Goal: Communication & Community: Answer question/provide support

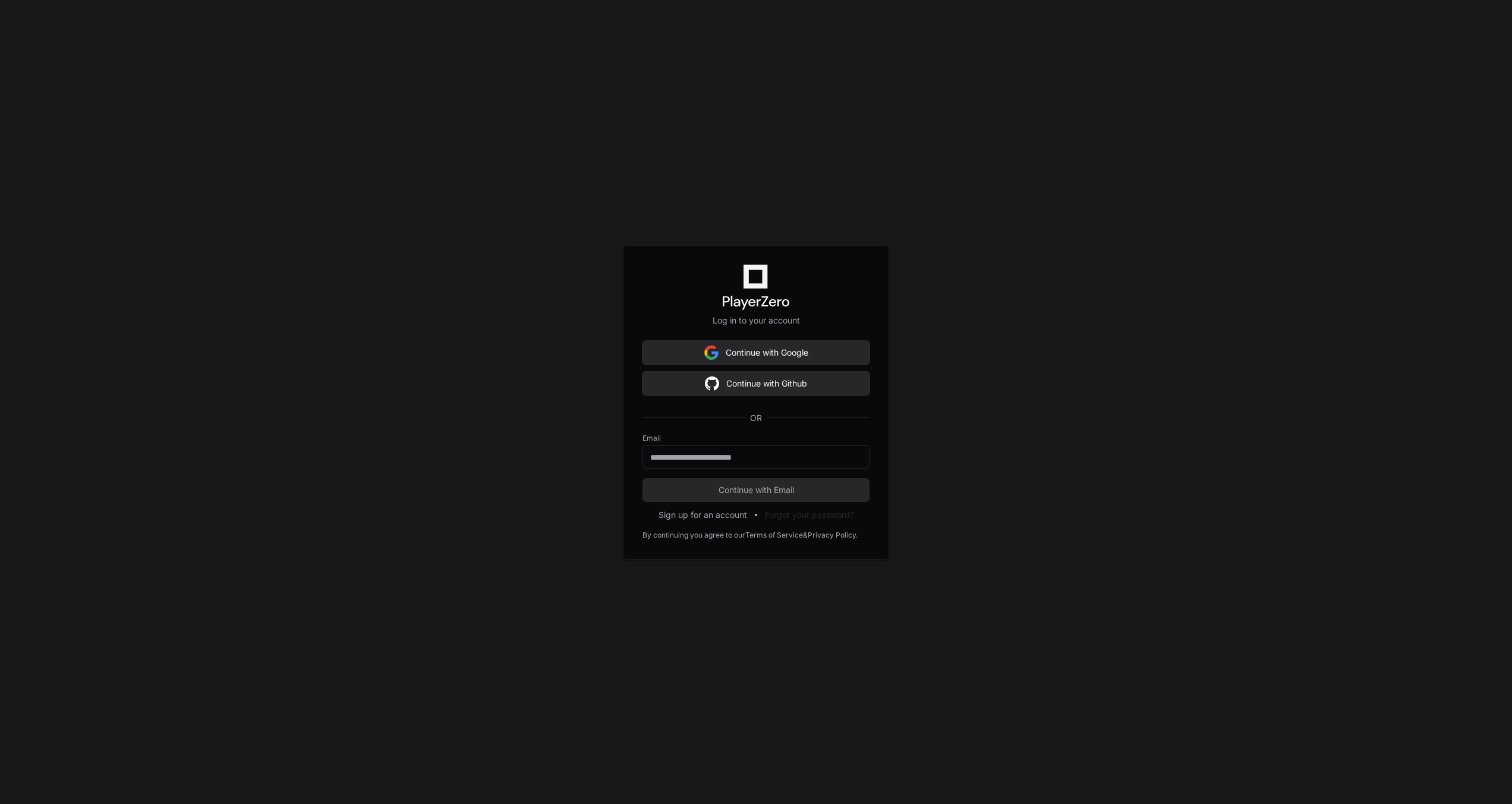
click at [1025, 477] on div "Log in to your account Continue with Google Continue with Github OR Email Conti…" at bounding box center [756, 402] width 1512 height 804
click at [798, 447] on div at bounding box center [756, 457] width 227 height 23
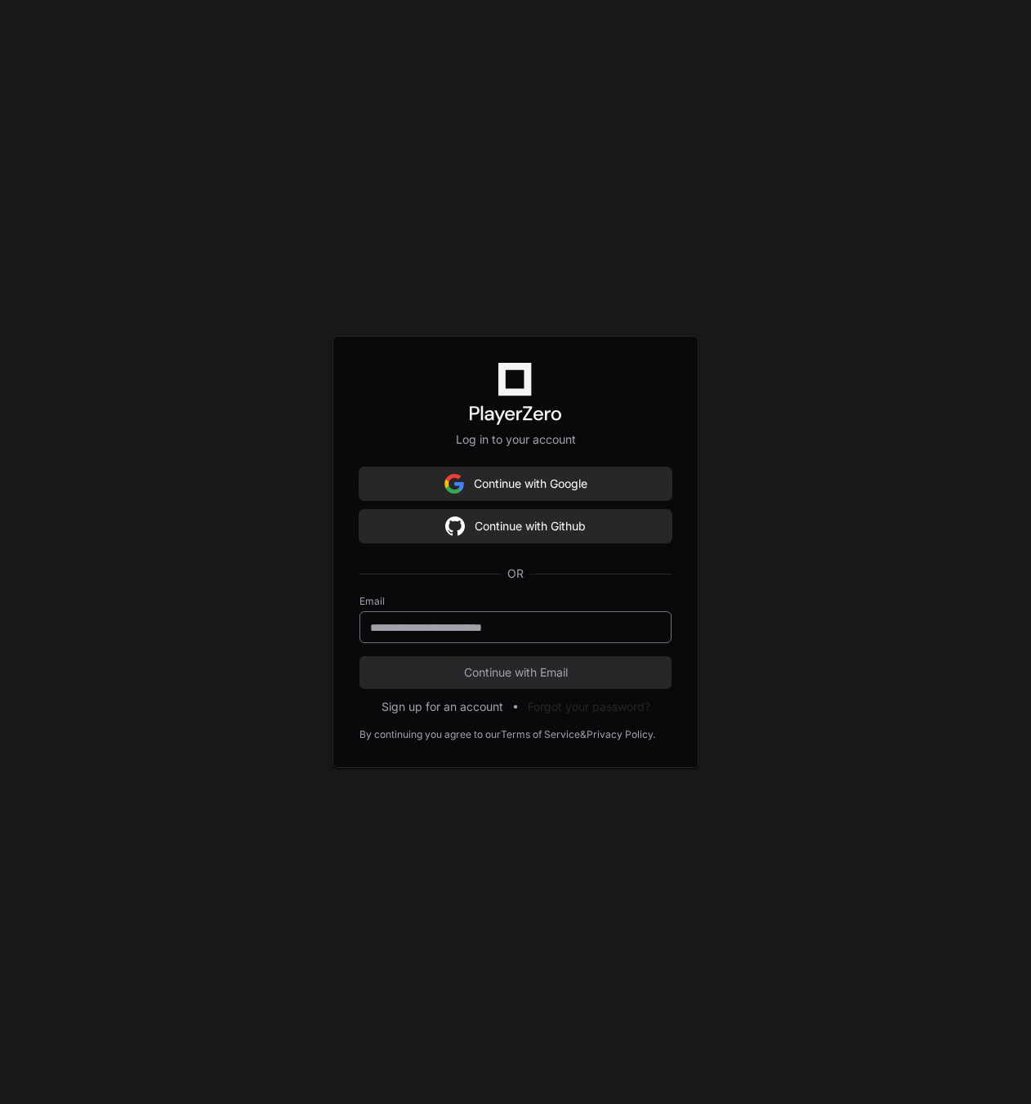
click at [440, 618] on div at bounding box center [516, 627] width 312 height 32
paste input "**********"
type input "**********"
click at [551, 675] on span "Continue with Email" at bounding box center [516, 672] width 312 height 16
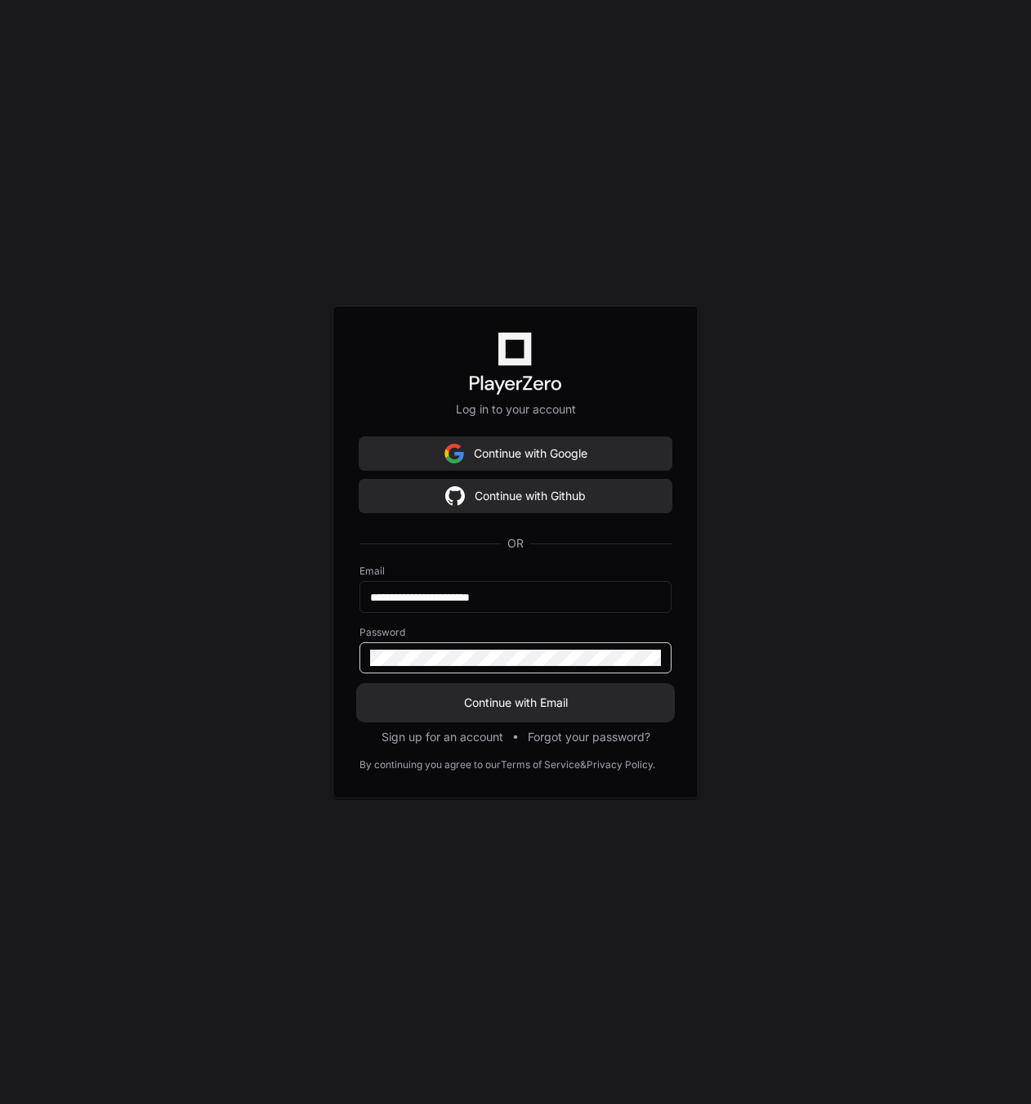
click at [527, 703] on span "Continue with Email" at bounding box center [516, 703] width 312 height 16
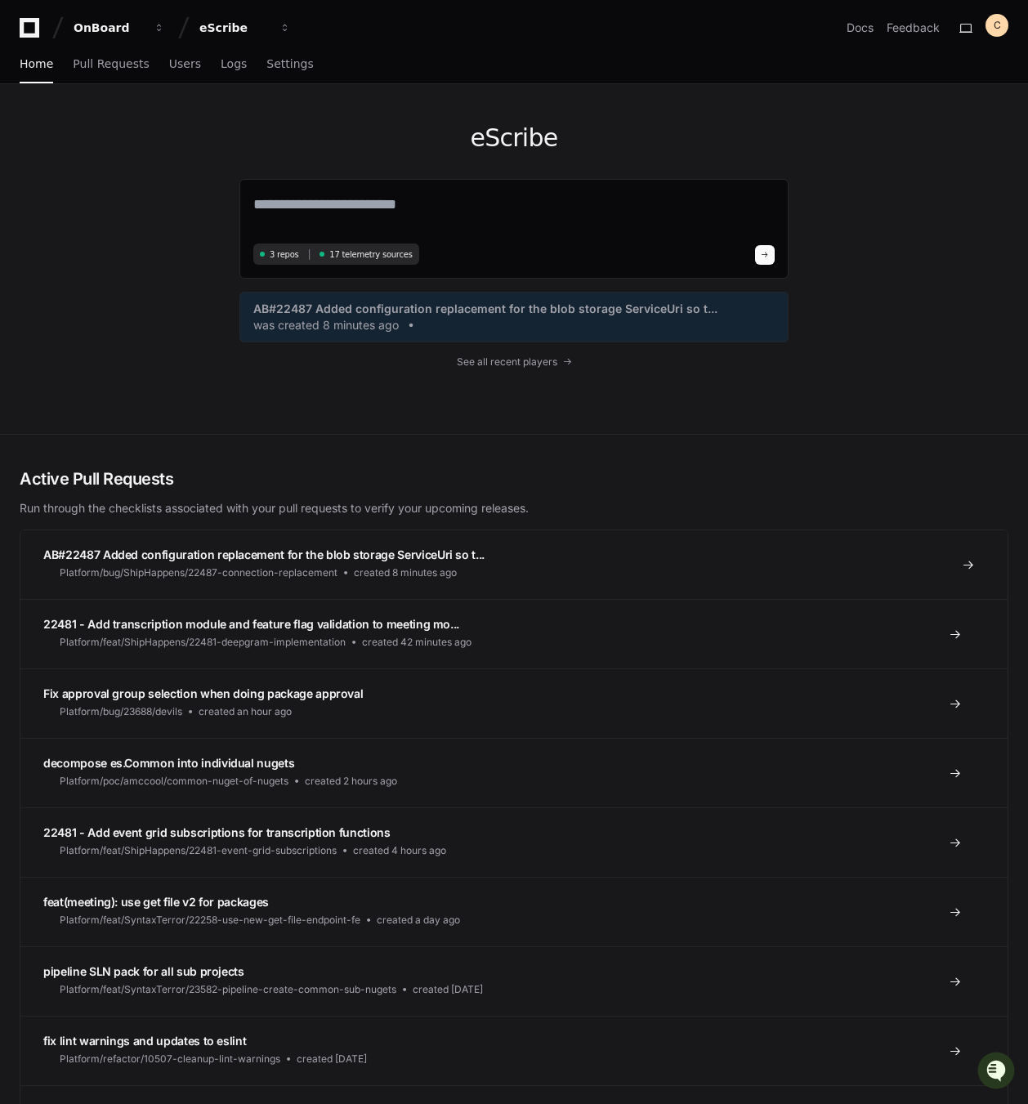
click at [336, 557] on span "AB#22487 Added configuration replacement for the blob storage ServiceUri so t..." at bounding box center [263, 555] width 441 height 14
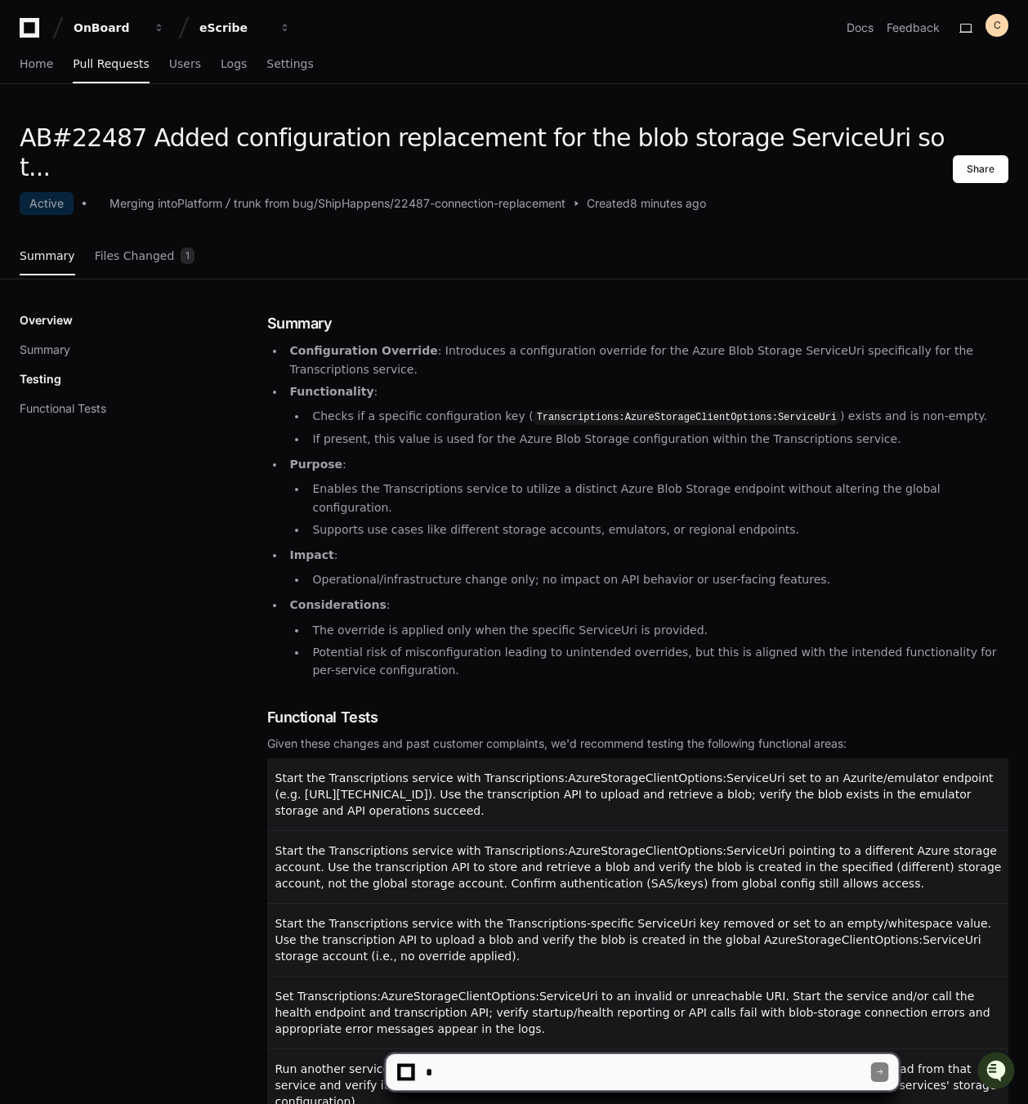
drag, startPoint x: 456, startPoint y: 1066, endPoint x: 466, endPoint y: 1059, distance: 11.8
click at [456, 1066] on textarea at bounding box center [646, 1072] width 449 height 36
type textarea "**********"
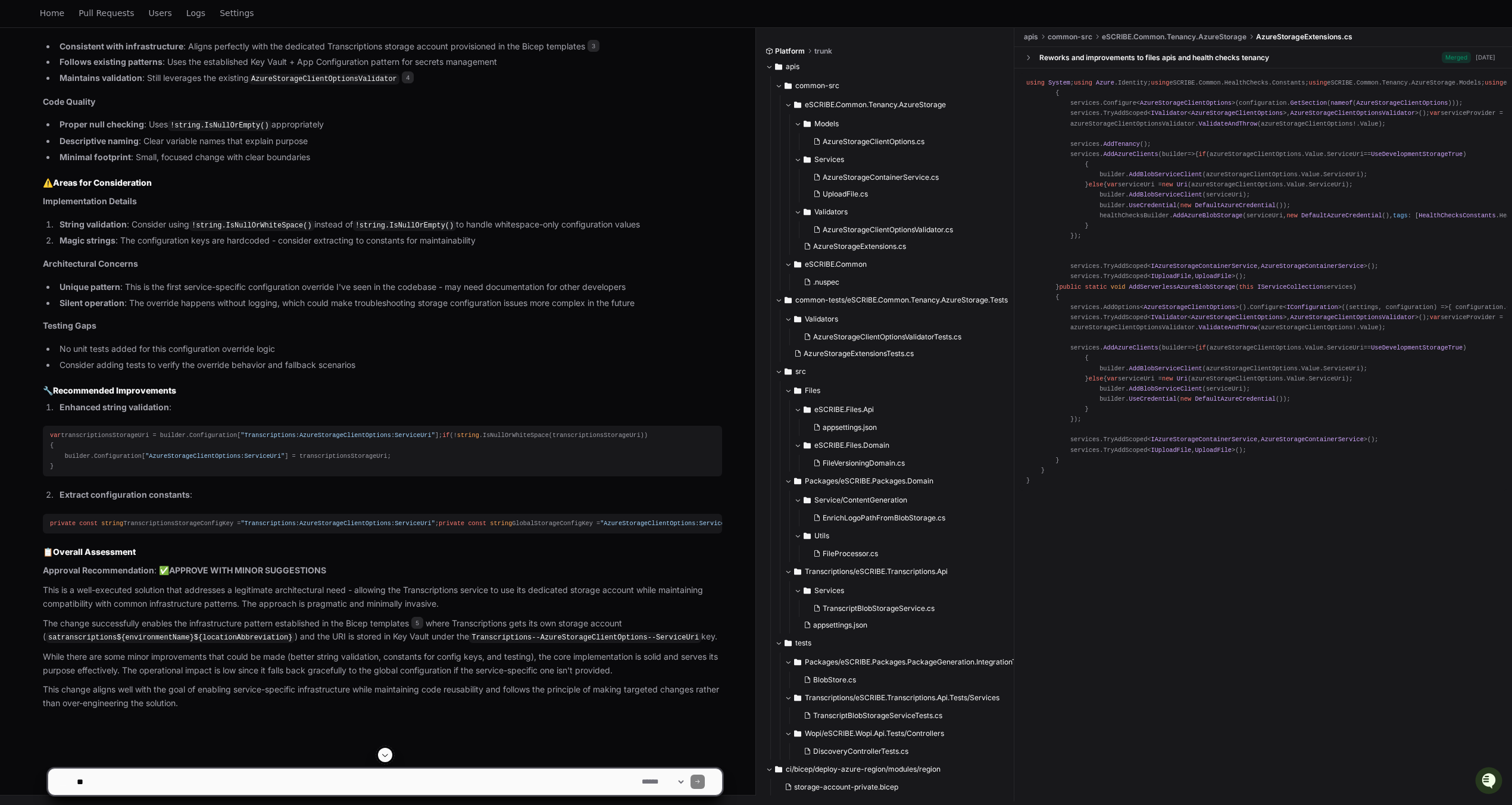
scroll to position [1179, 0]
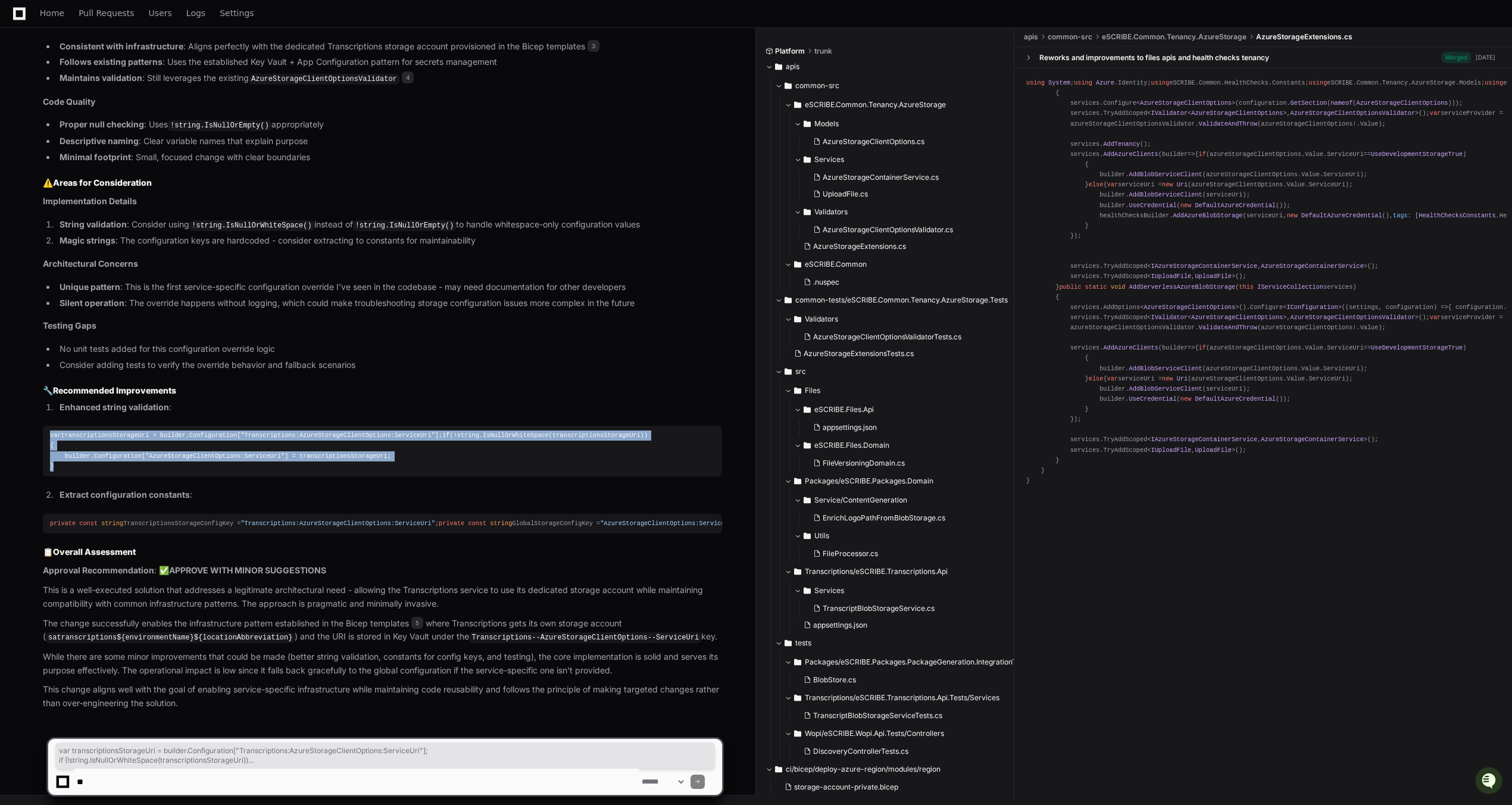
drag, startPoint x: 58, startPoint y: 454, endPoint x: 51, endPoint y: 415, distance: 39.6
click at [51, 431] on div "var transcriptionsStorageUri = builder.Configuration[ "Transcriptions:AzureStor…" at bounding box center [382, 451] width 665 height 41
click at [115, 441] on div "var transcriptionsStorageUri = builder.Configuration[ "Transcriptions:AzureStor…" at bounding box center [382, 451] width 665 height 41
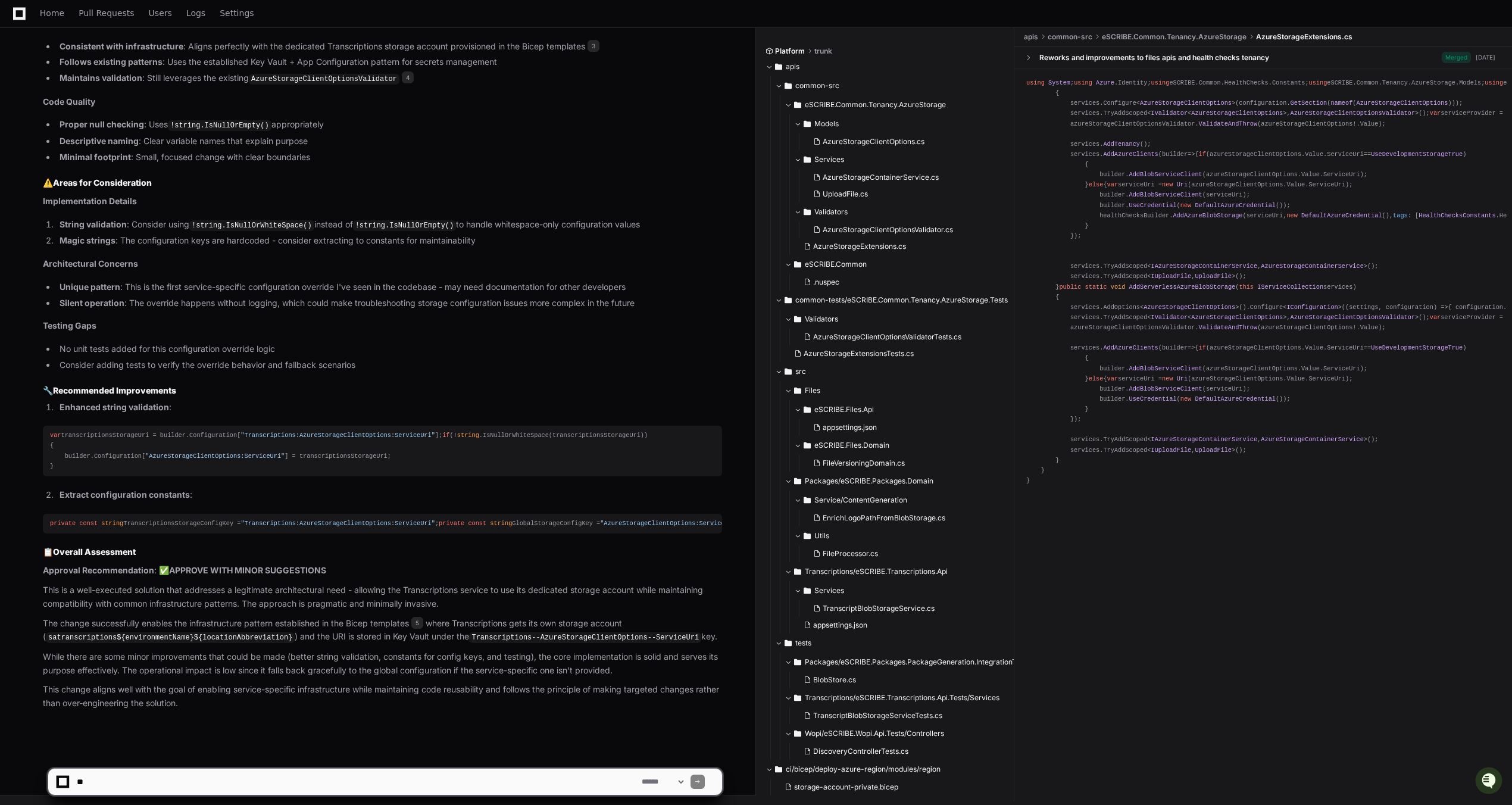
click at [102, 431] on div "var transcriptionsStorageUri = builder.Configuration[ "Transcriptions:AzureStor…" at bounding box center [382, 451] width 665 height 41
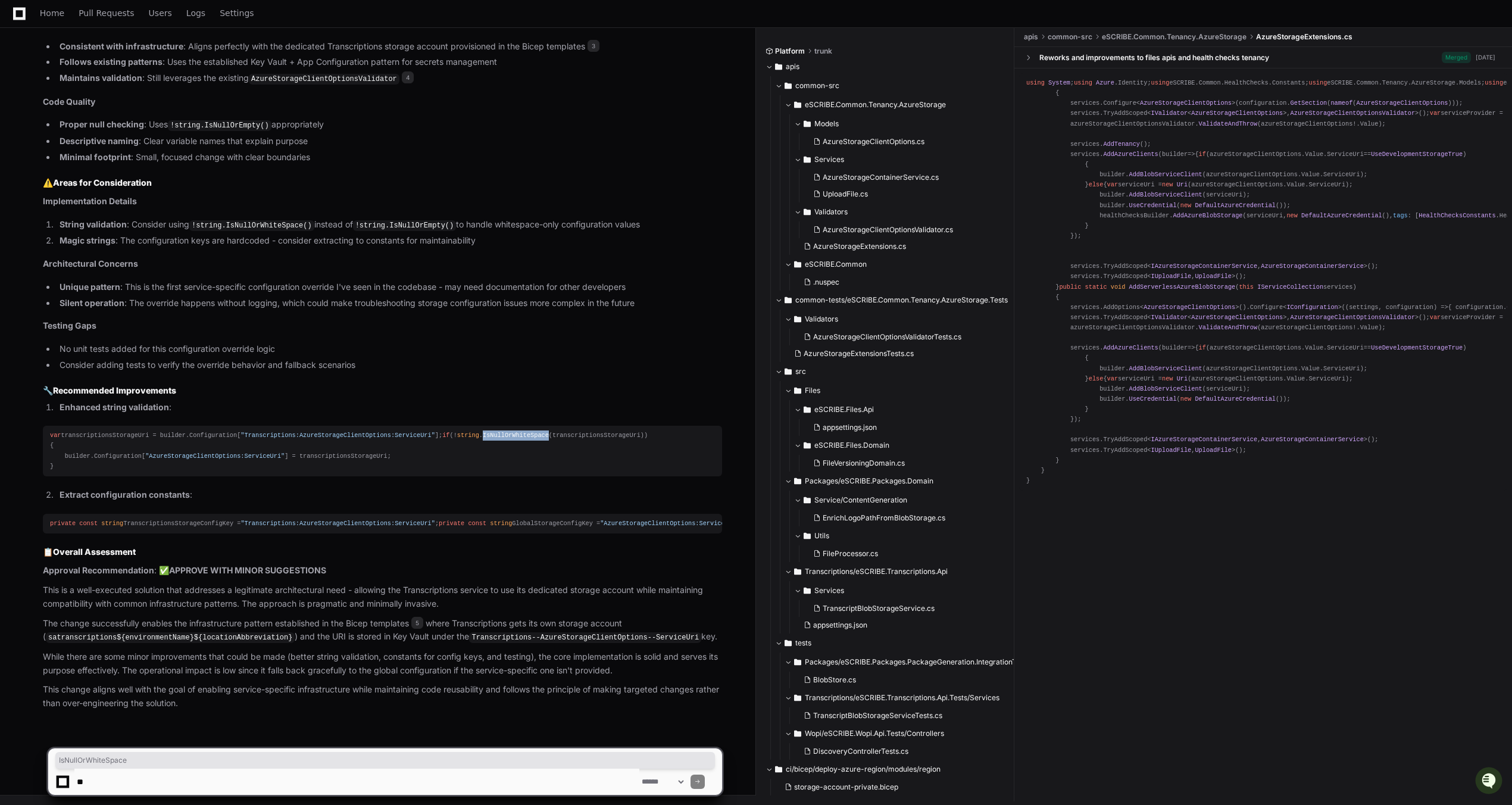
copy div "IsNullOrWhiteSpace"
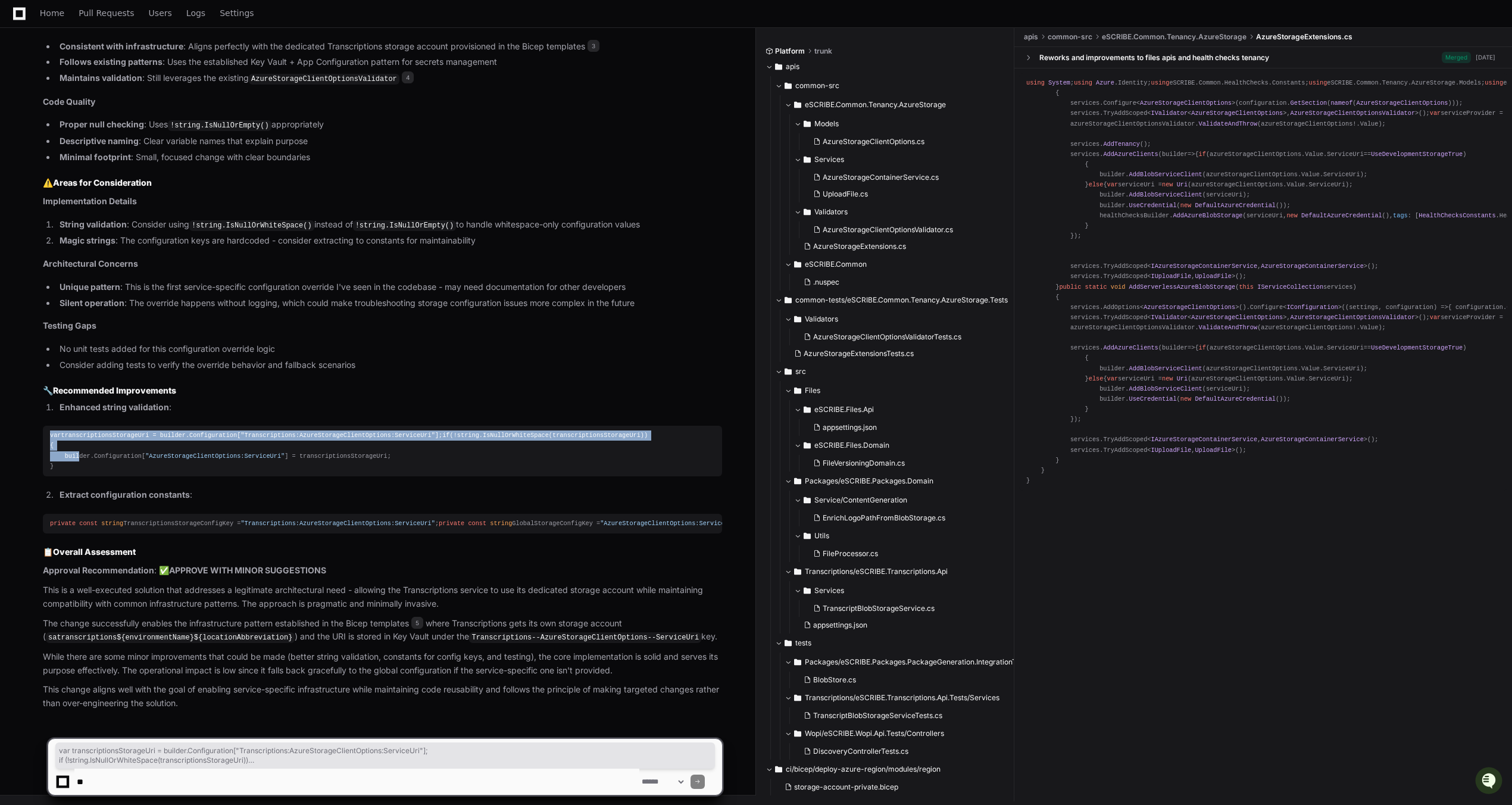
drag, startPoint x: 76, startPoint y: 451, endPoint x: 49, endPoint y: 412, distance: 47.4
click at [49, 425] on pre "var transcriptionsStorageUri = builder.Configuration[ "Transcriptions:AzureStor…" at bounding box center [382, 450] width 679 height 50
drag, startPoint x: 63, startPoint y: 457, endPoint x: 52, endPoint y: 413, distance: 45.4
click at [52, 431] on div "var transcriptionsStorageUri = builder.Configuration[ "Transcriptions:AzureStor…" at bounding box center [382, 451] width 665 height 41
drag, startPoint x: 50, startPoint y: 415, endPoint x: 64, endPoint y: 453, distance: 40.5
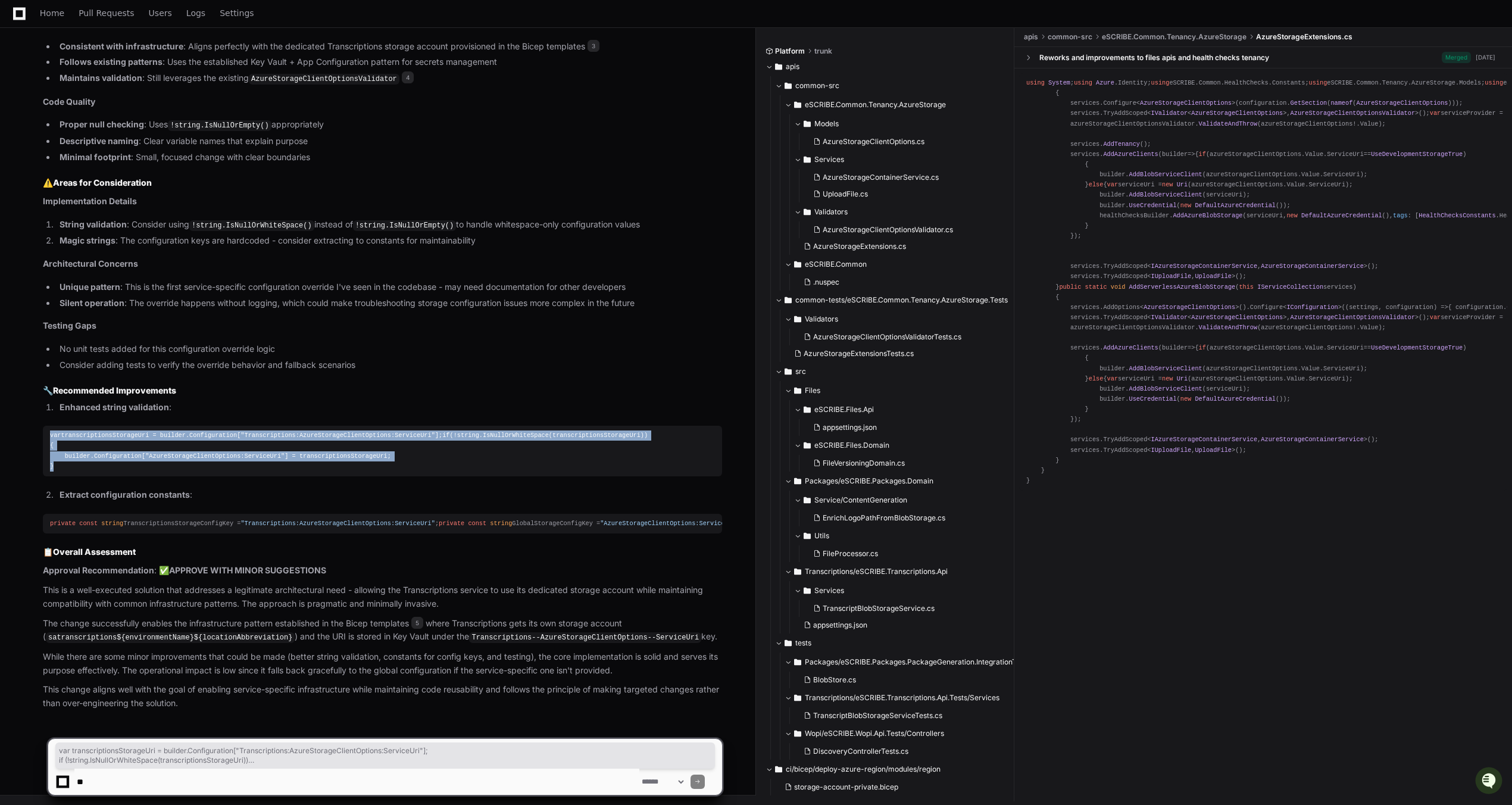
click at [64, 453] on div "var transcriptionsStorageUri = builder.Configuration[ "Transcriptions:AzureStor…" at bounding box center [382, 451] width 665 height 41
copy div "var transcriptionsStorageUri = builder.Configuration[ "Transcriptions:AzureStor…"
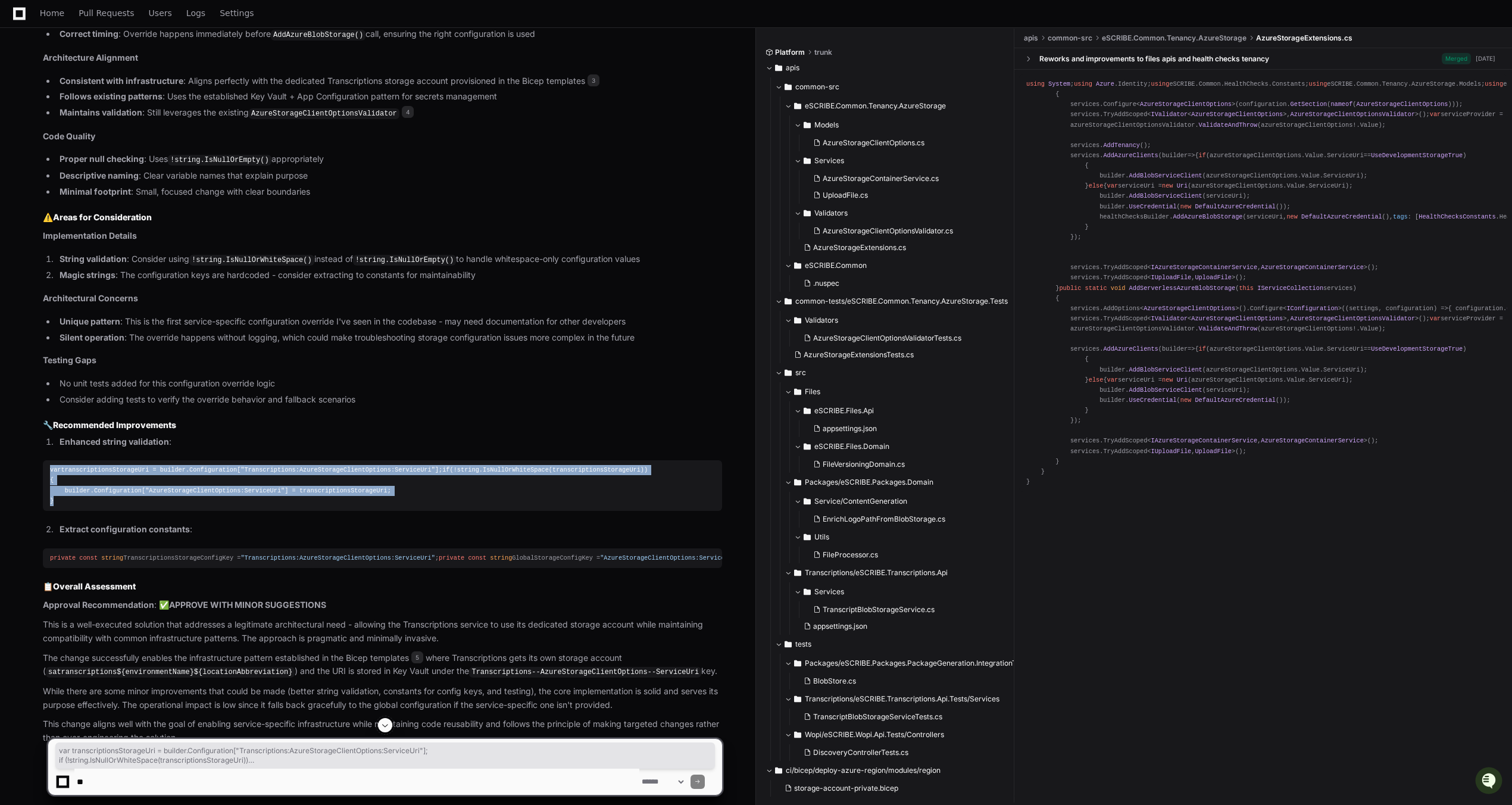
scroll to position [1119, 0]
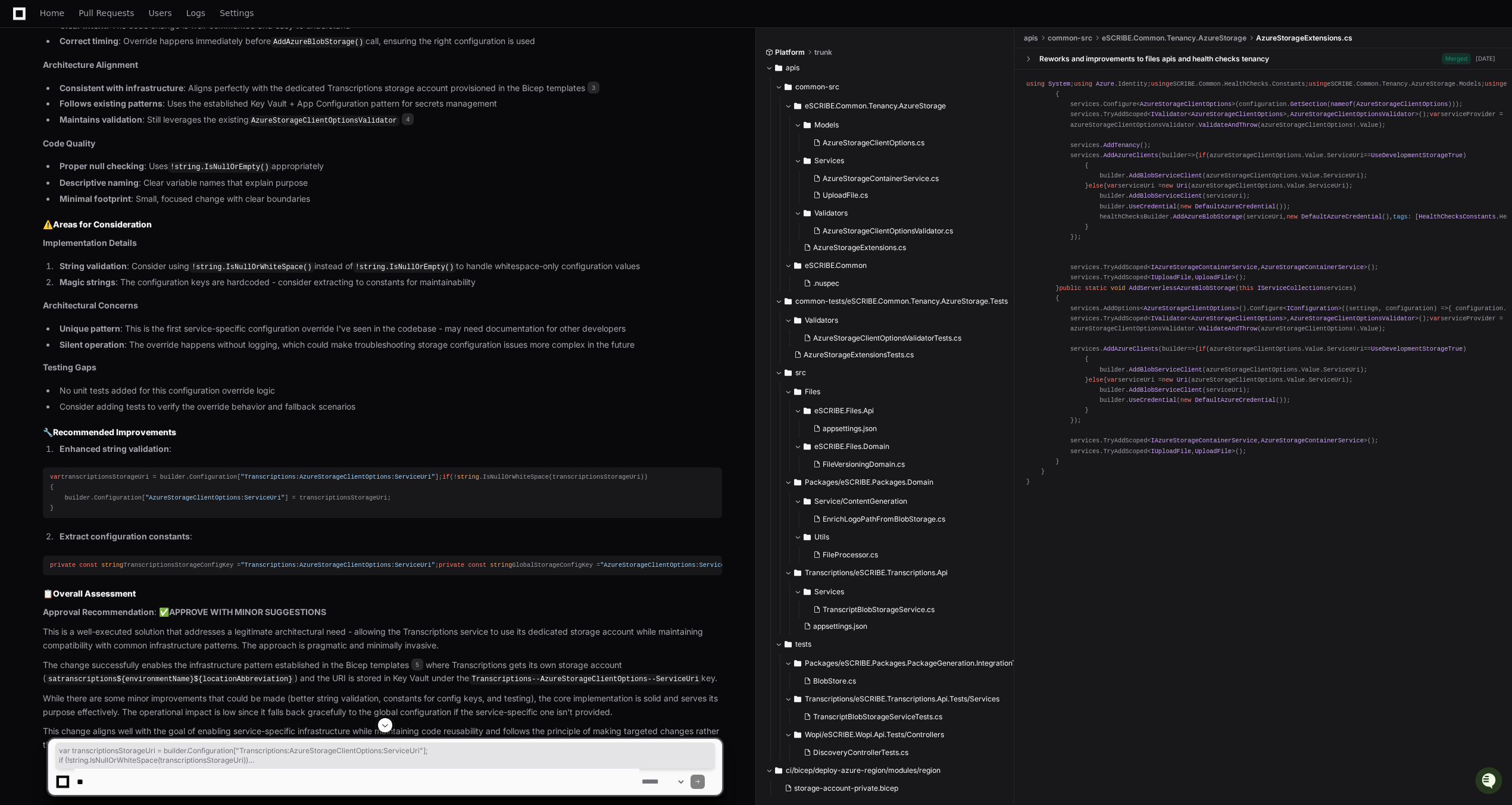
click at [454, 453] on li "Enhanced string validation :" at bounding box center [389, 449] width 666 height 14
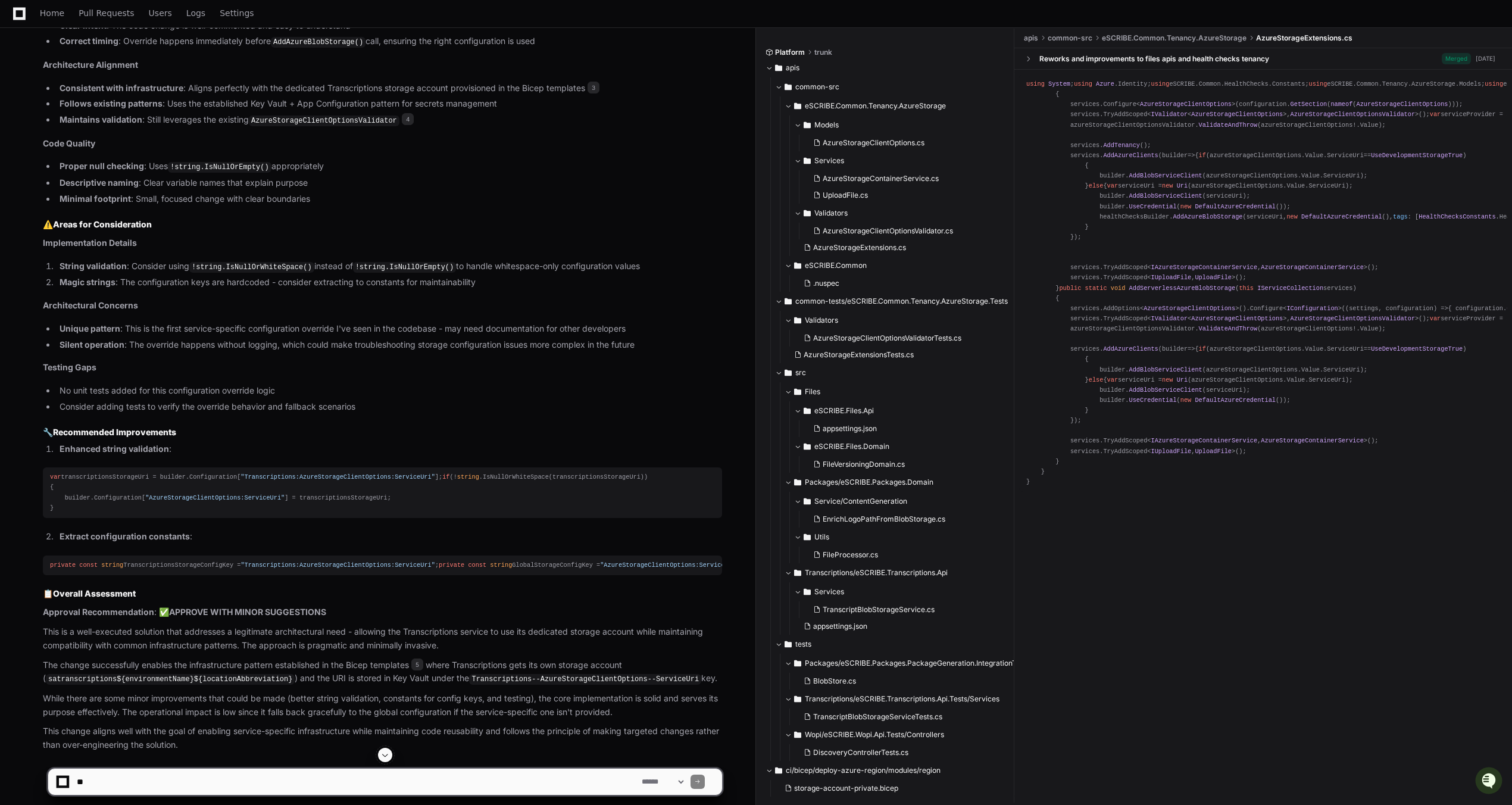
scroll to position [1179, 0]
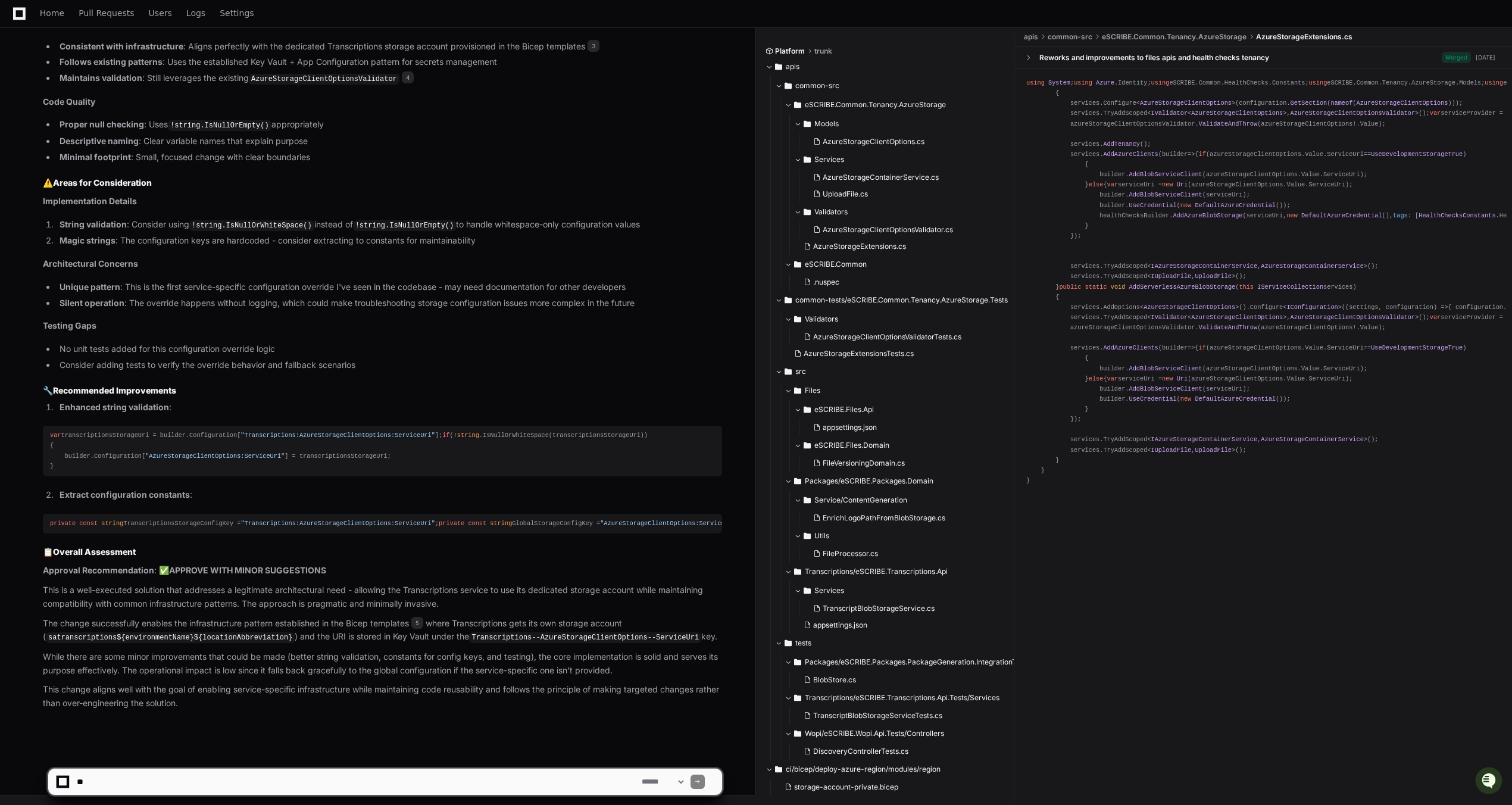
click at [457, 774] on textarea at bounding box center [357, 782] width 565 height 26
type textarea "**********"
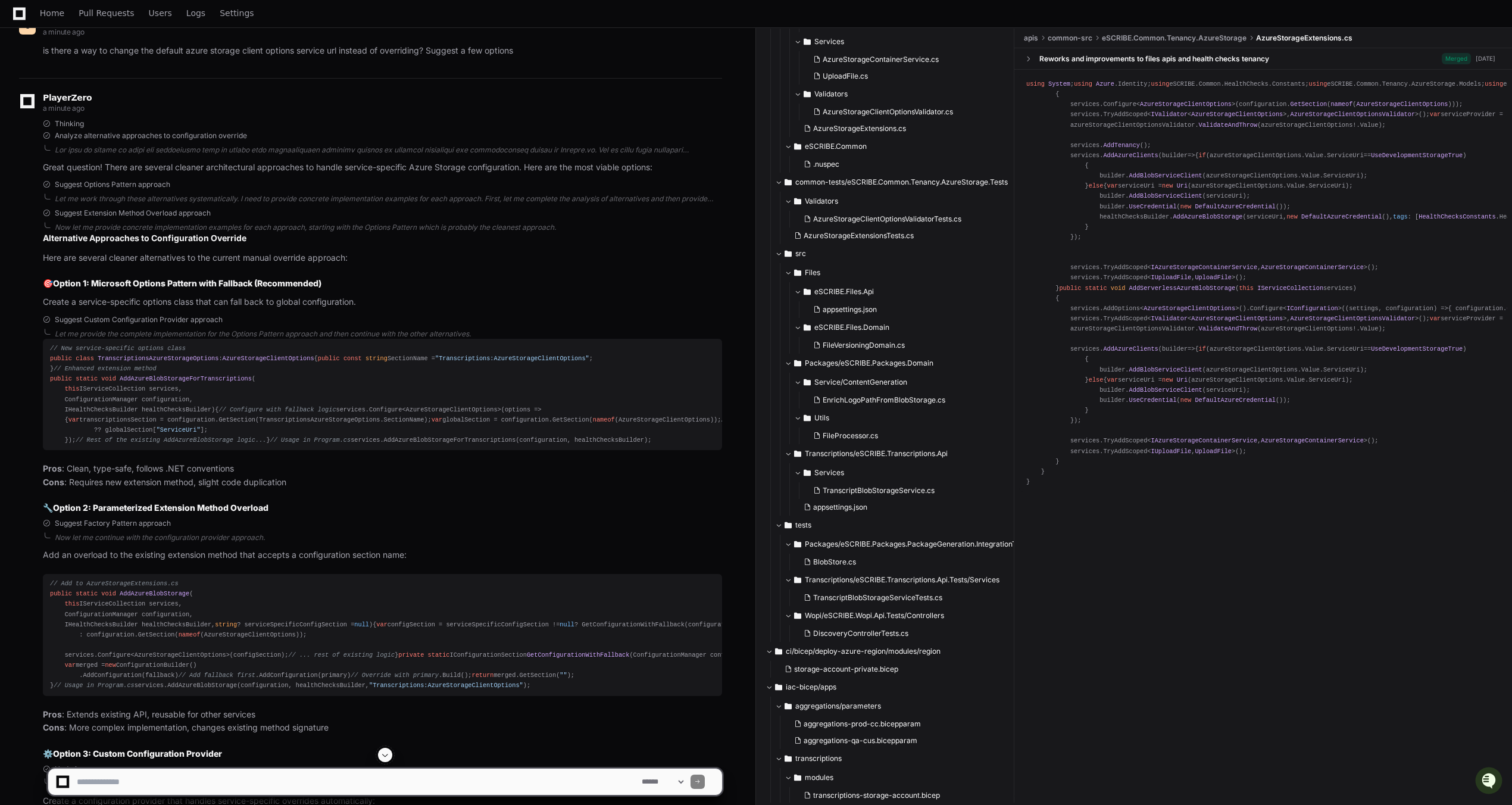
scroll to position [1886, 0]
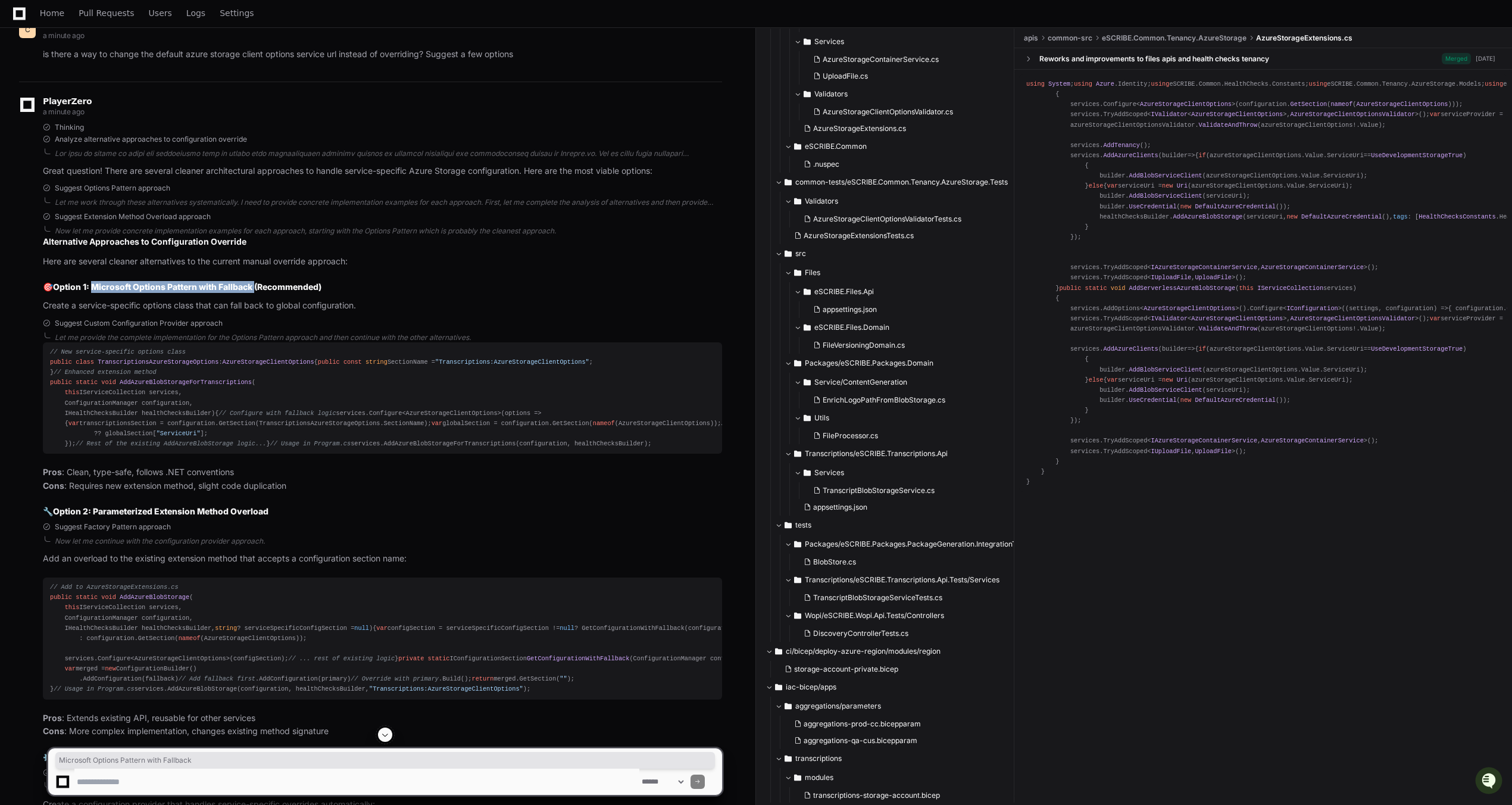
drag, startPoint x: 94, startPoint y: 305, endPoint x: 258, endPoint y: 307, distance: 164.0
click at [258, 291] on strong "Option 1: Microsoft Options Pattern with Fallback (Recommended)" at bounding box center [187, 287] width 269 height 10
copy strong "Microsoft Options Pattern with Fallback"
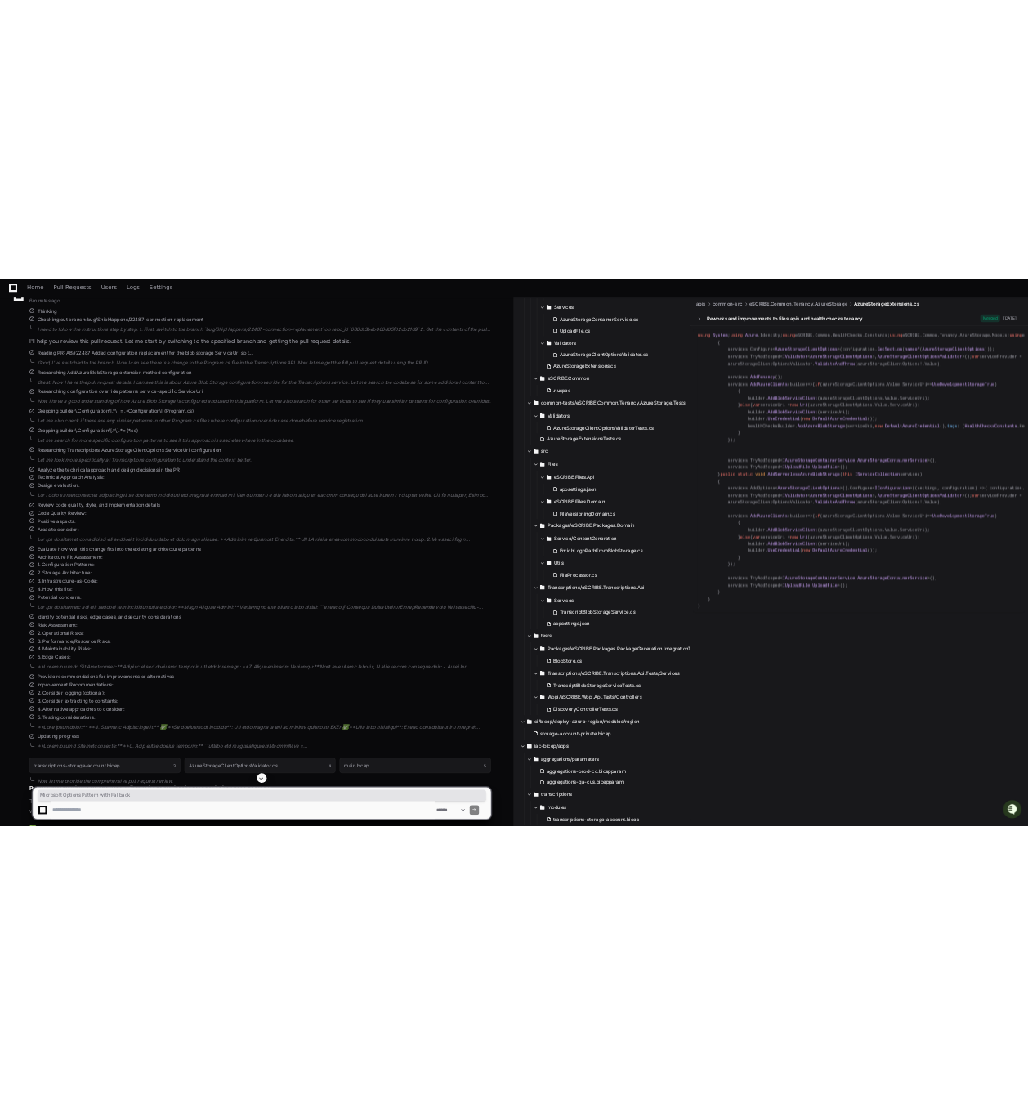
scroll to position [0, 0]
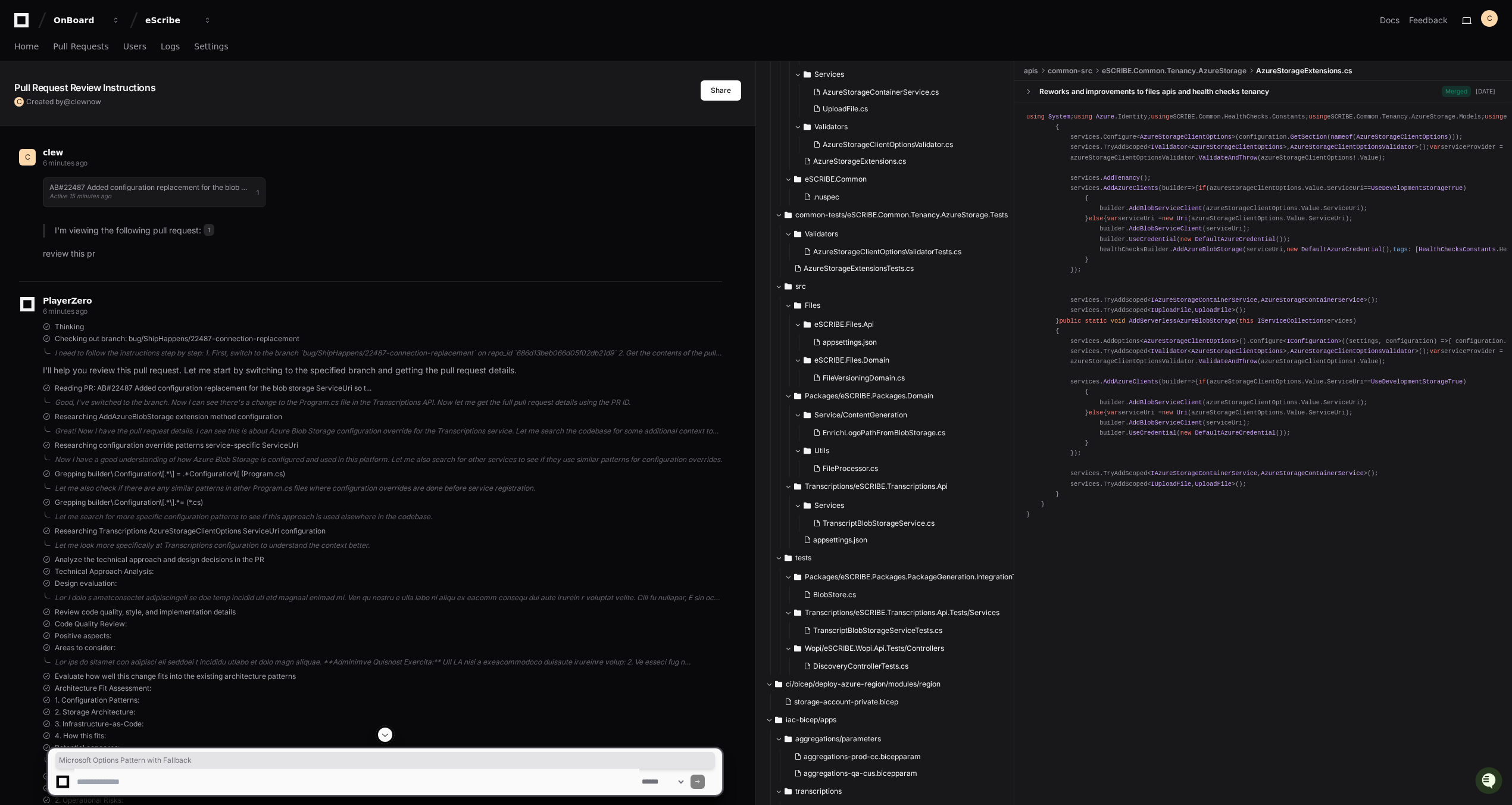
click at [712, 76] on div "Pull Request Review Instructions C Created by @ clew now Share" at bounding box center [377, 84] width 755 height 45
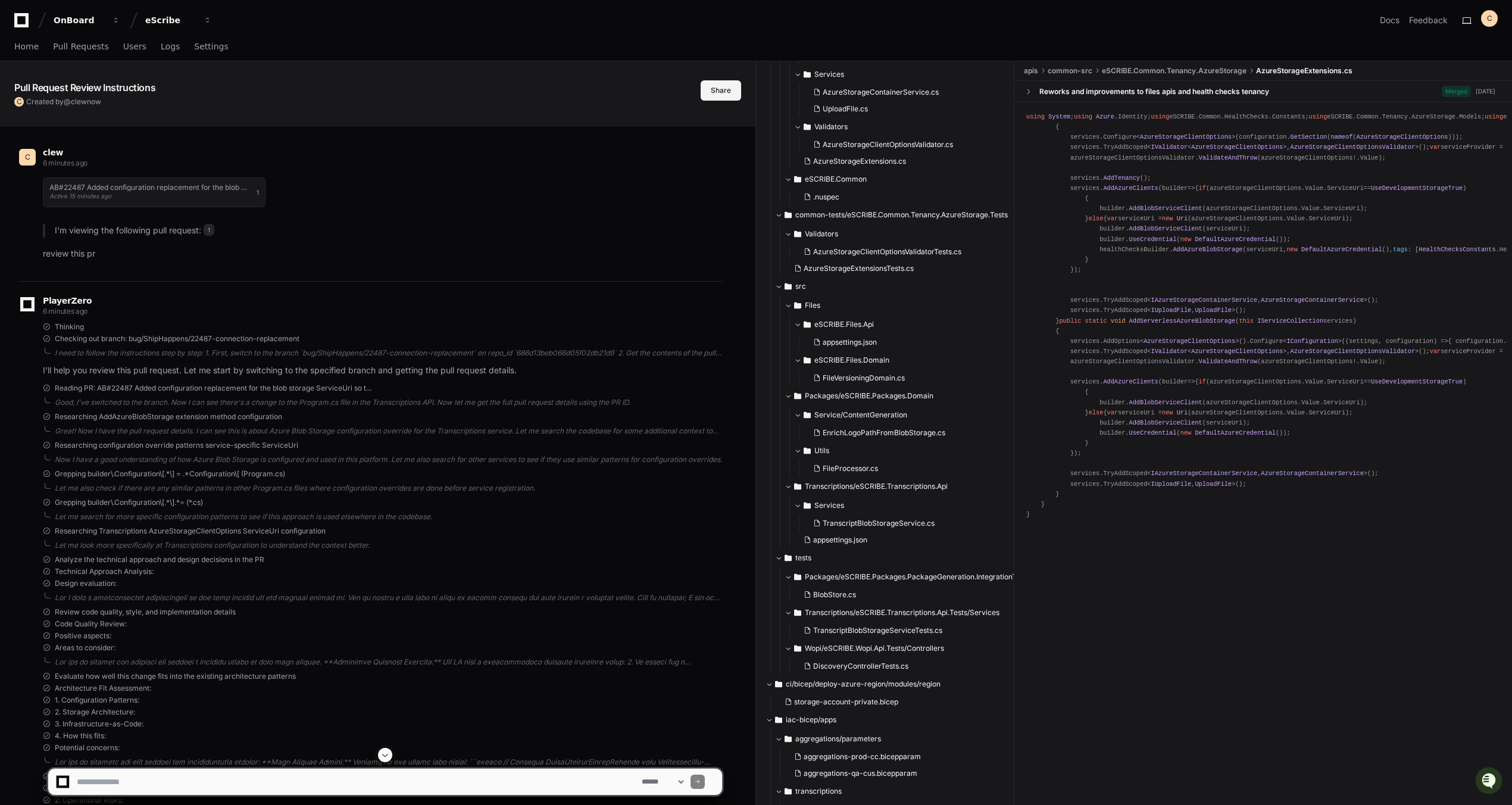
click at [712, 83] on button "Share" at bounding box center [721, 90] width 41 height 20
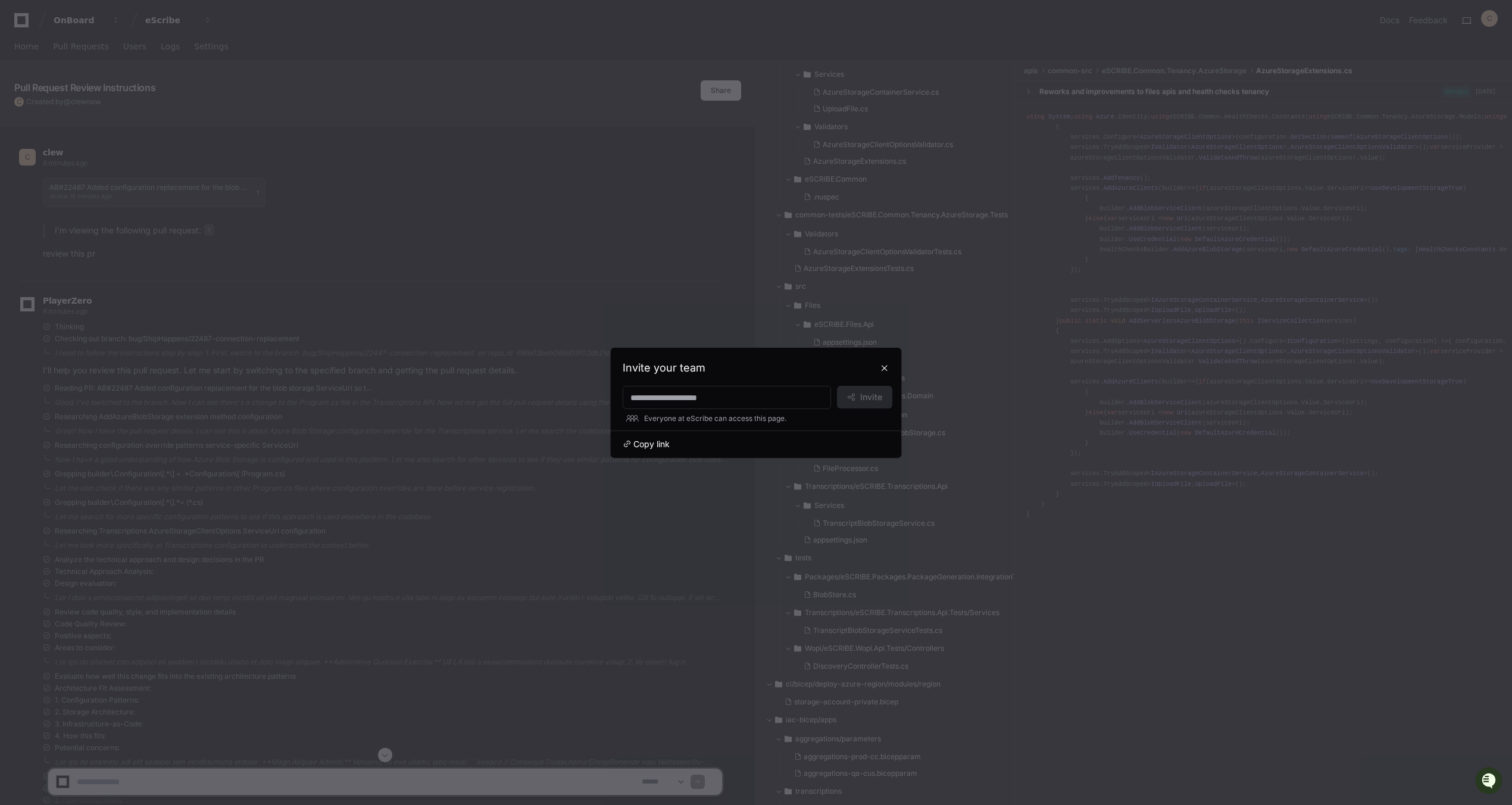
click at [659, 440] on span "Copy link" at bounding box center [652, 444] width 36 height 12
click at [685, 334] on div at bounding box center [756, 402] width 1512 height 805
